Goal: Task Accomplishment & Management: Manage account settings

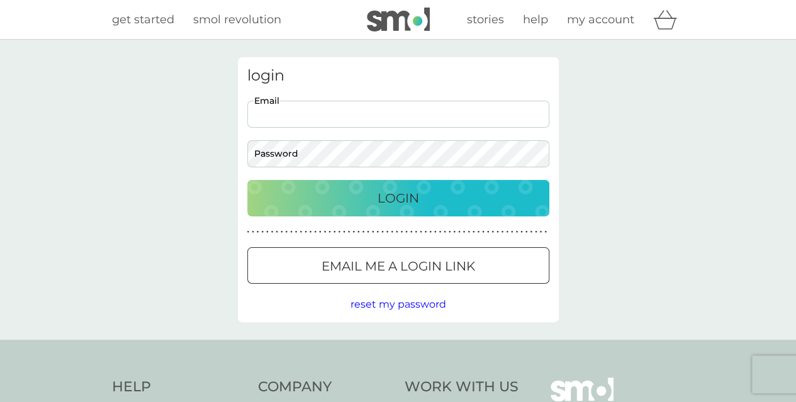
click at [386, 118] on input "Email" at bounding box center [398, 114] width 302 height 27
click at [630, 157] on div "login Email Password Login ● ● ● ● ● ● ● ● ● ● ● ● ● ● ● ● ● ● ● ● ● ● ● ● ● ● …" at bounding box center [398, 190] width 796 height 300
click at [372, 113] on input "Email" at bounding box center [398, 114] width 302 height 27
type input "powell.v.88@gmail.com"
click at [384, 260] on div at bounding box center [397, 266] width 45 height 13
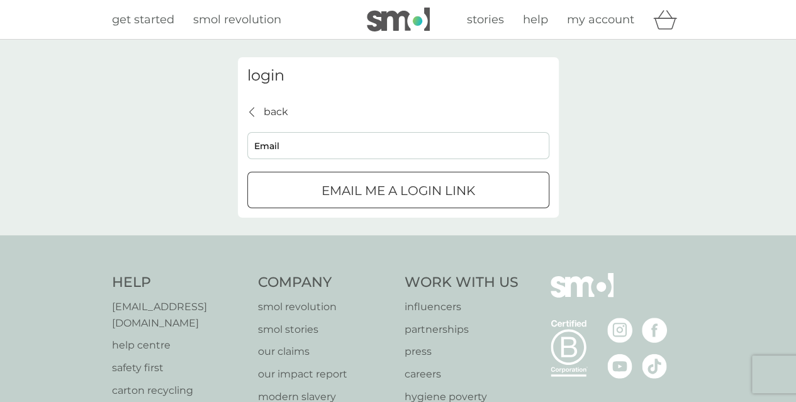
click at [306, 145] on input "Email" at bounding box center [398, 145] width 302 height 27
type input "powell.v.88@gmail.com"
click at [328, 187] on p "Email me a login link" at bounding box center [397, 190] width 153 height 20
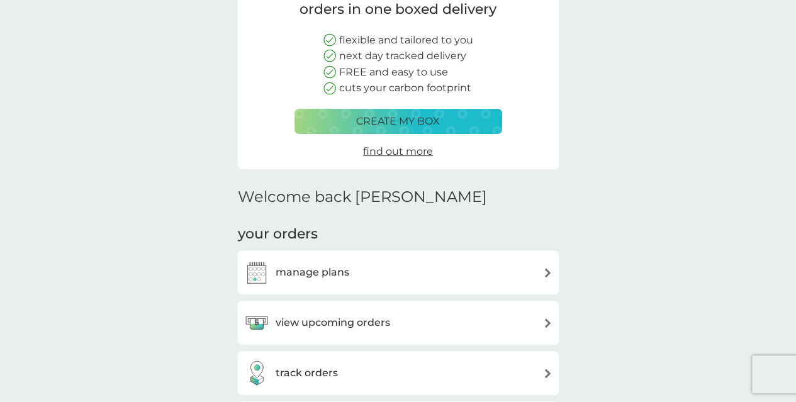
scroll to position [189, 0]
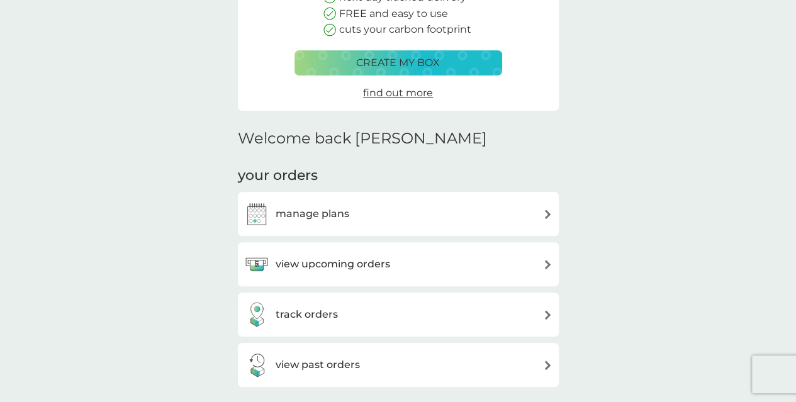
click at [377, 213] on div "manage plans" at bounding box center [398, 213] width 308 height 25
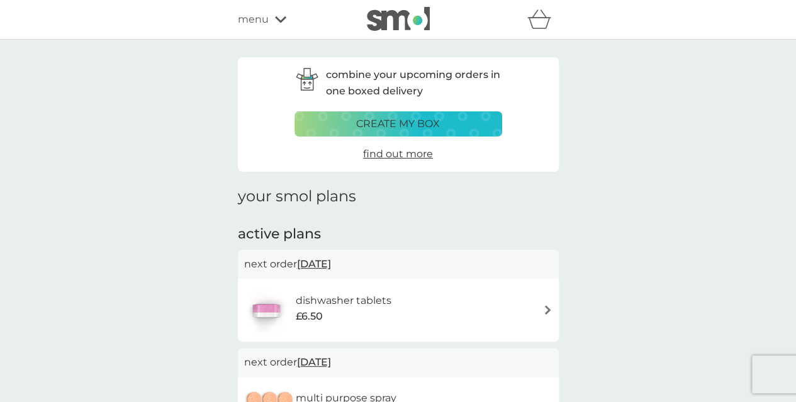
scroll to position [126, 0]
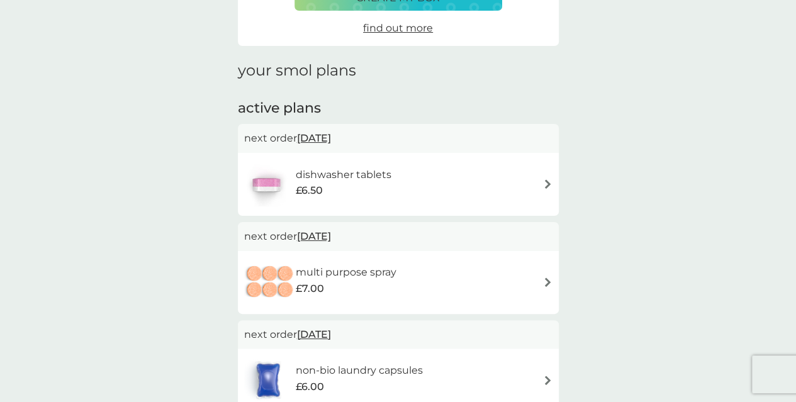
click at [406, 171] on div "dishwasher tablets £6.50" at bounding box center [398, 184] width 308 height 44
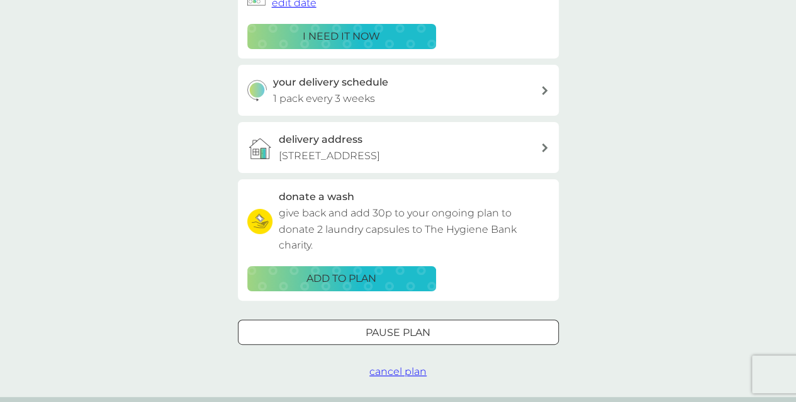
scroll to position [63, 0]
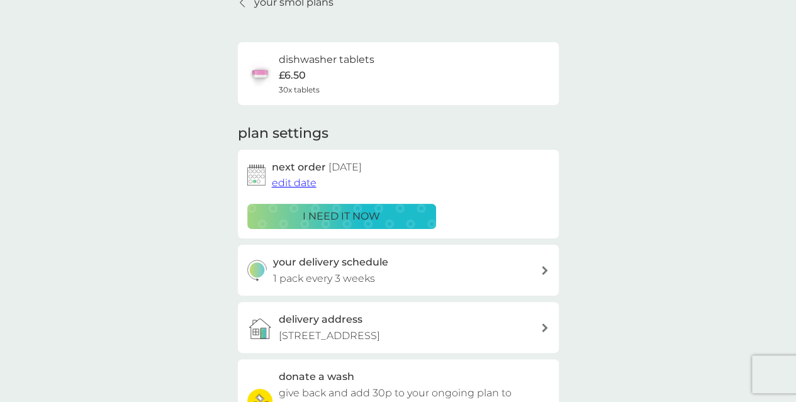
click at [301, 186] on span "edit date" at bounding box center [294, 183] width 45 height 12
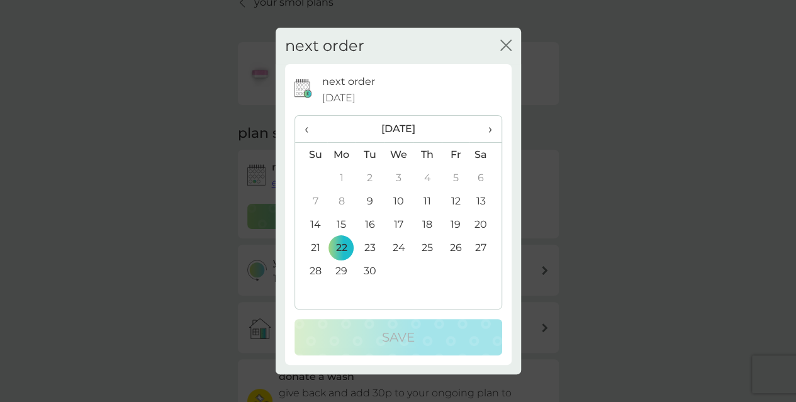
click at [488, 133] on span "›" at bounding box center [485, 129] width 13 height 26
click at [394, 178] on td "1" at bounding box center [398, 177] width 29 height 23
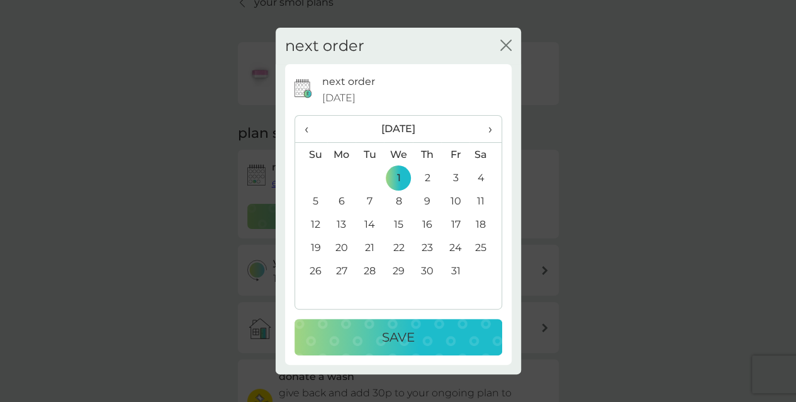
click at [403, 321] on button "Save" at bounding box center [398, 337] width 208 height 36
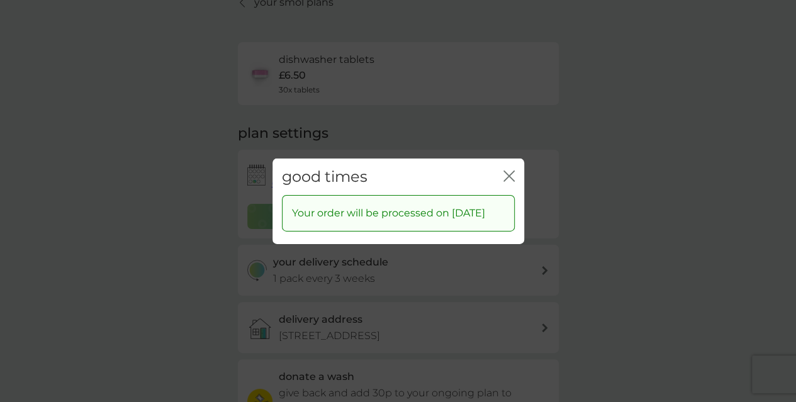
click at [504, 175] on icon "close" at bounding box center [508, 175] width 11 height 11
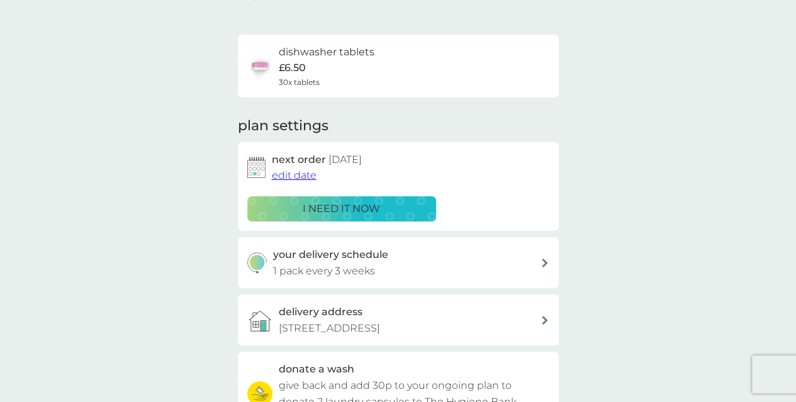
scroll to position [0, 0]
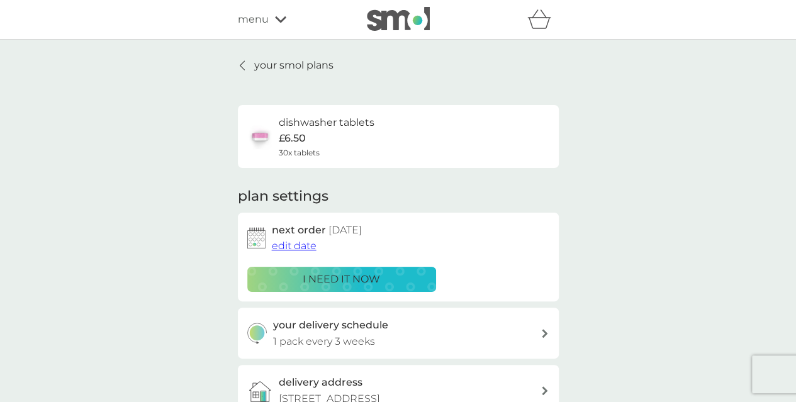
click at [243, 65] on icon at bounding box center [242, 65] width 5 height 10
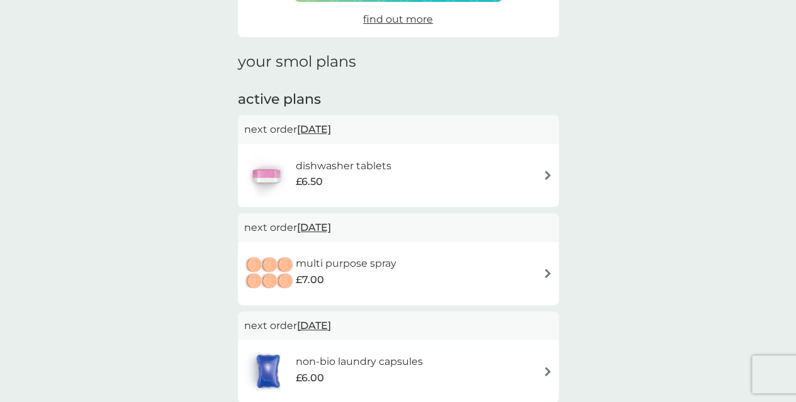
scroll to position [189, 0]
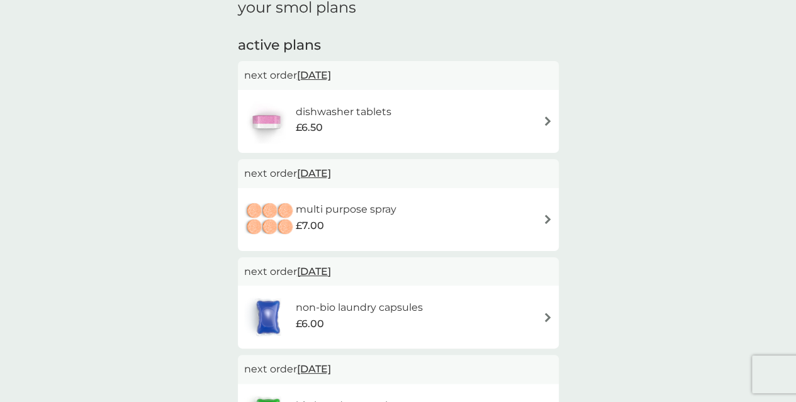
click at [448, 182] on div "next order [DATE]" at bounding box center [398, 173] width 321 height 29
click at [450, 203] on div "multi purpose spray £7.00" at bounding box center [398, 219] width 308 height 44
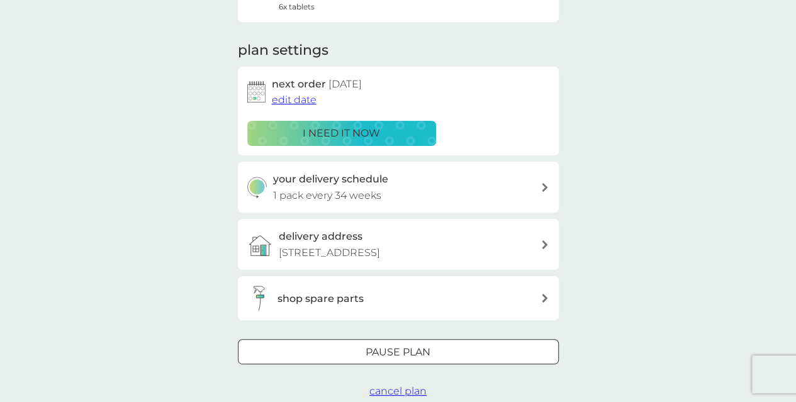
scroll to position [189, 0]
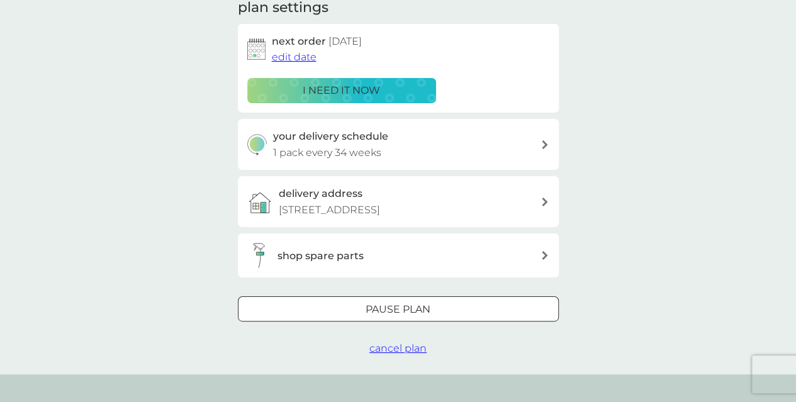
click at [397, 303] on div at bounding box center [397, 309] width 45 height 13
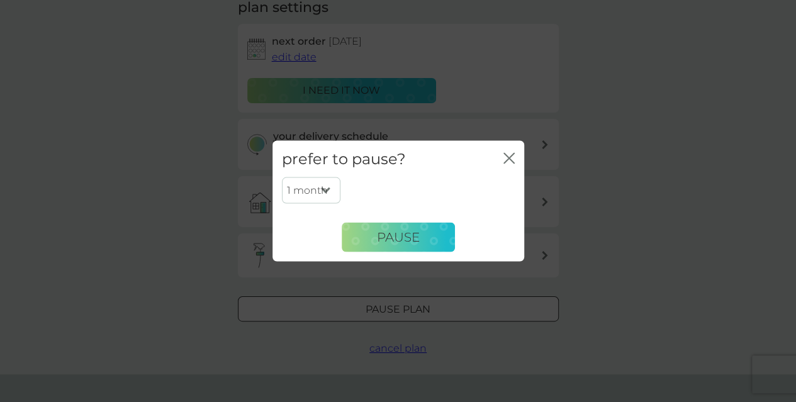
click at [327, 189] on select "1 month 2 months 3 months 4 months 5 months 6 months" at bounding box center [311, 190] width 58 height 26
select select "6"
click at [282, 177] on select "1 month 2 months 3 months 4 months 5 months 6 months" at bounding box center [311, 190] width 58 height 26
click at [375, 237] on button "Pause" at bounding box center [398, 237] width 113 height 30
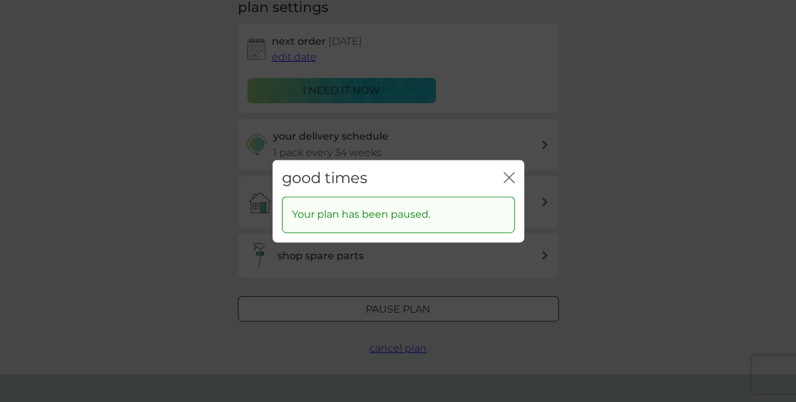
scroll to position [314, 0]
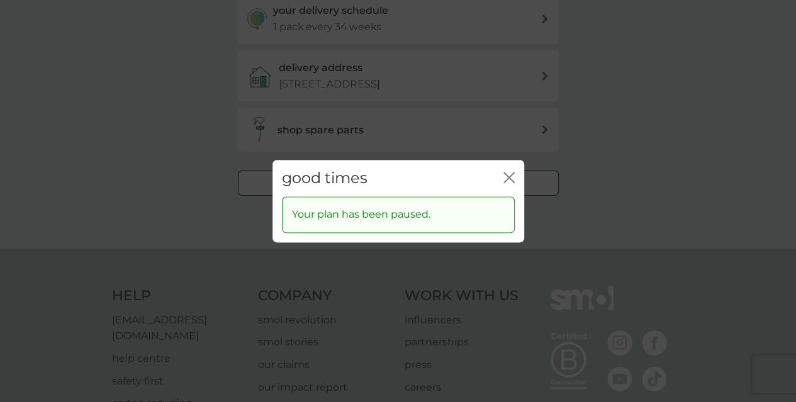
click at [512, 175] on icon "close" at bounding box center [508, 177] width 11 height 11
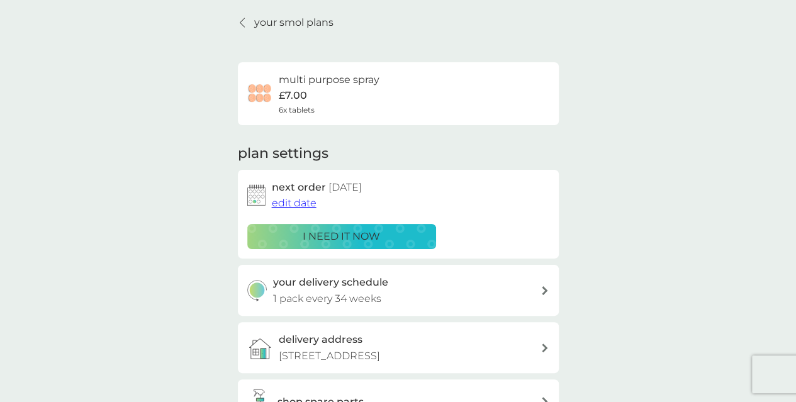
scroll to position [0, 0]
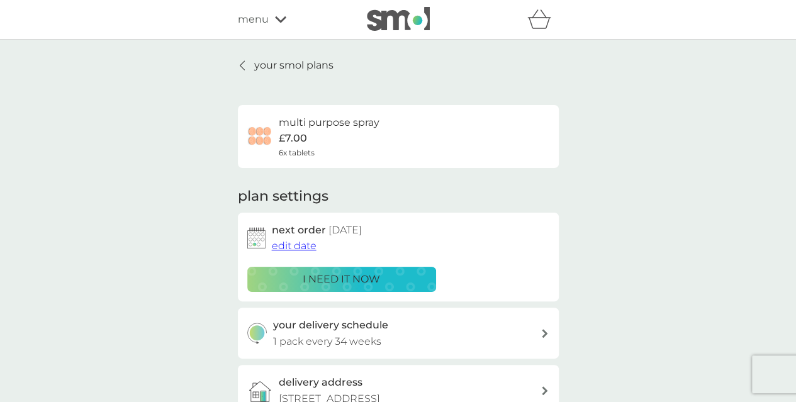
click at [242, 72] on link "your smol plans" at bounding box center [286, 65] width 96 height 16
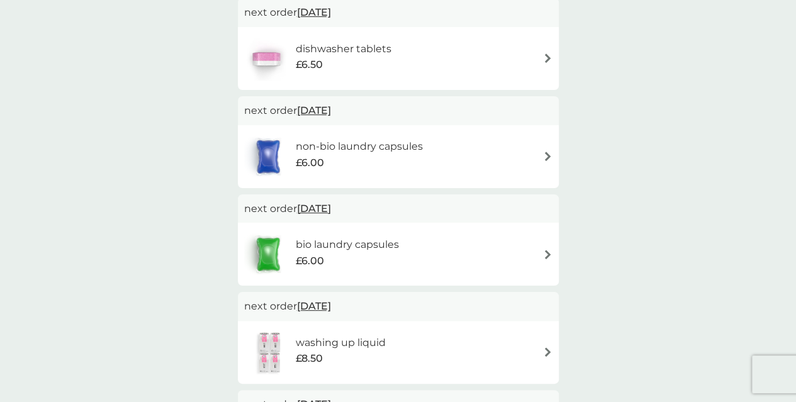
scroll to position [377, 0]
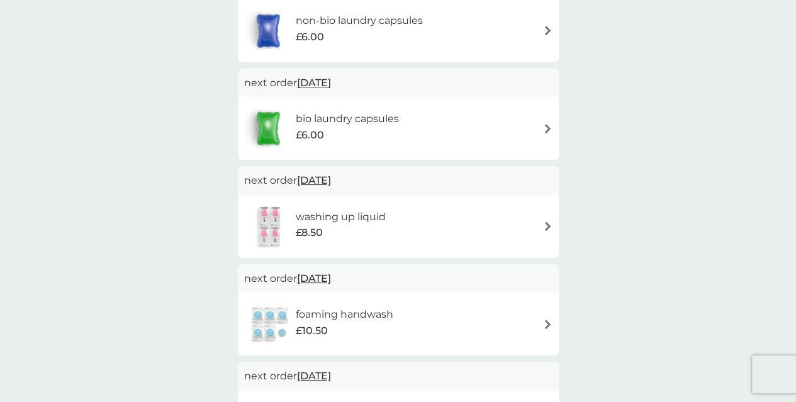
click at [375, 222] on h6 "washing up liquid" at bounding box center [341, 217] width 90 height 16
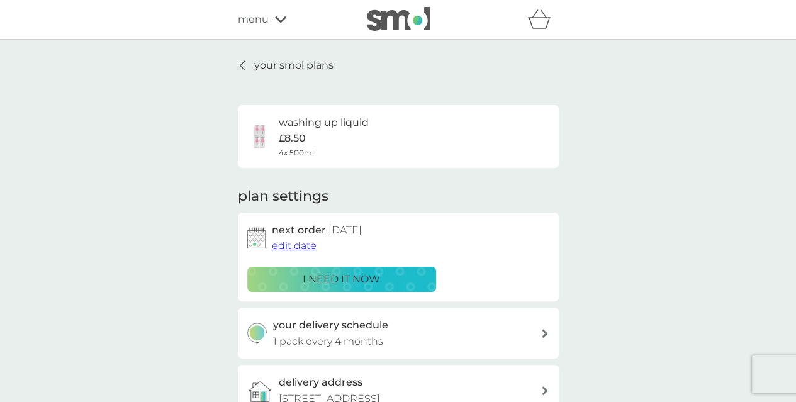
click at [371, 282] on p "i need it now" at bounding box center [341, 279] width 77 height 16
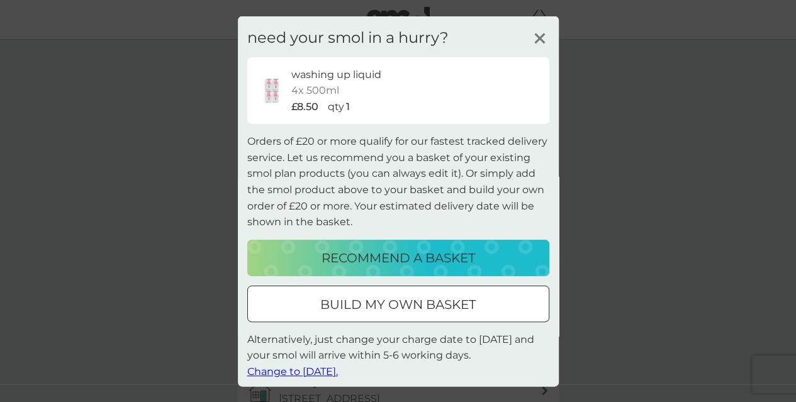
scroll to position [5, 0]
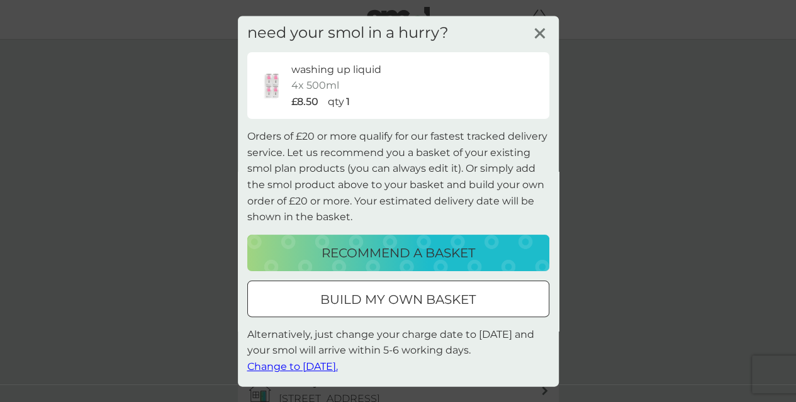
click at [316, 365] on span "Change to [DATE]." at bounding box center [292, 366] width 91 height 12
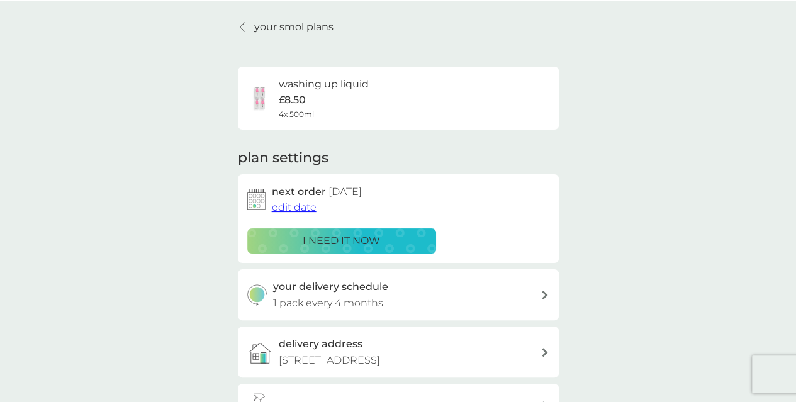
scroll to position [0, 0]
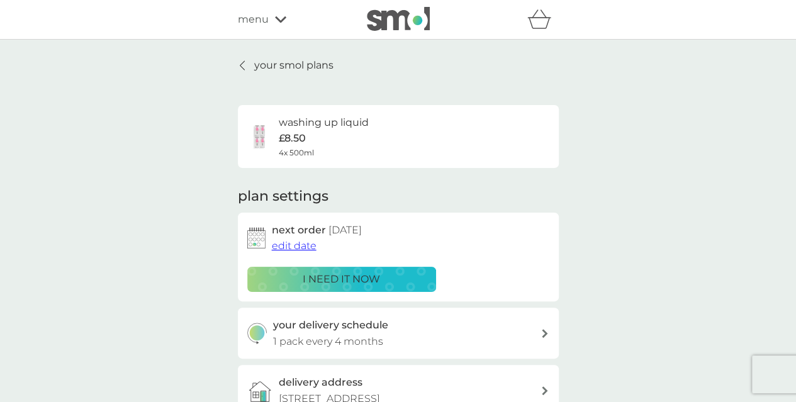
click at [242, 64] on icon at bounding box center [242, 65] width 5 height 10
